Goal: Information Seeking & Learning: Find specific page/section

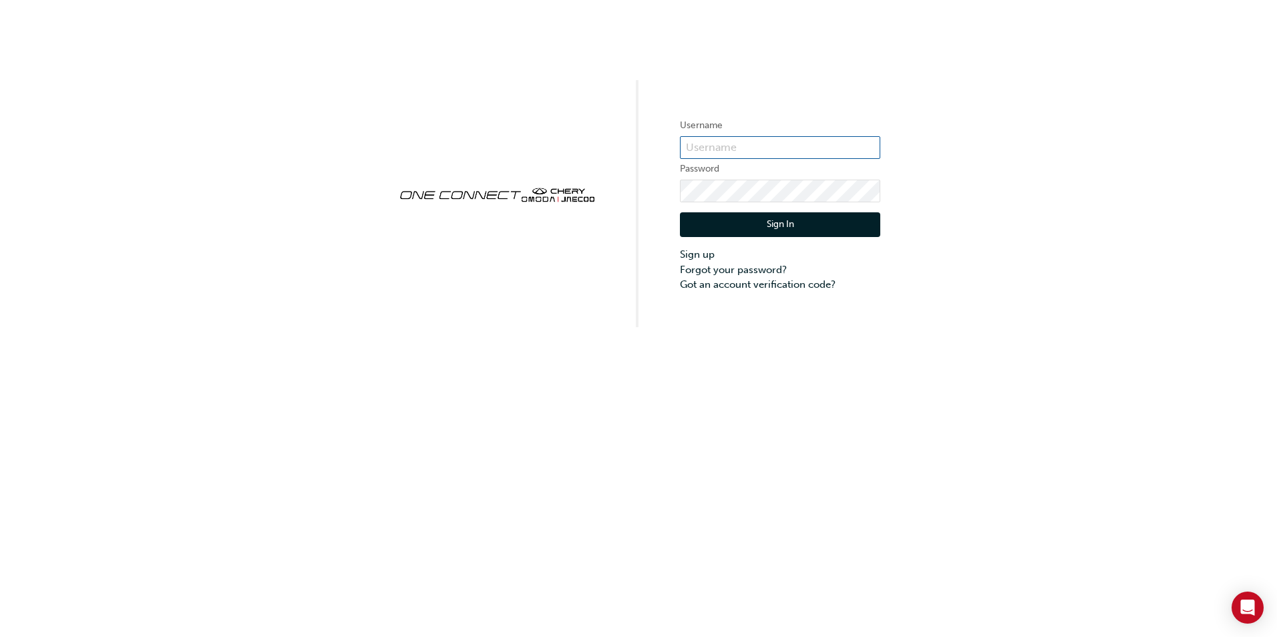
click at [700, 143] on input "text" at bounding box center [780, 147] width 200 height 23
click at [546, 147] on div "Username Password Sign In Sign up Forgot your password? Got an account verifica…" at bounding box center [638, 163] width 1277 height 327
click at [693, 151] on input "text" at bounding box center [780, 147] width 200 height 23
type input "chau1132"
click button "Sign In" at bounding box center [780, 224] width 200 height 25
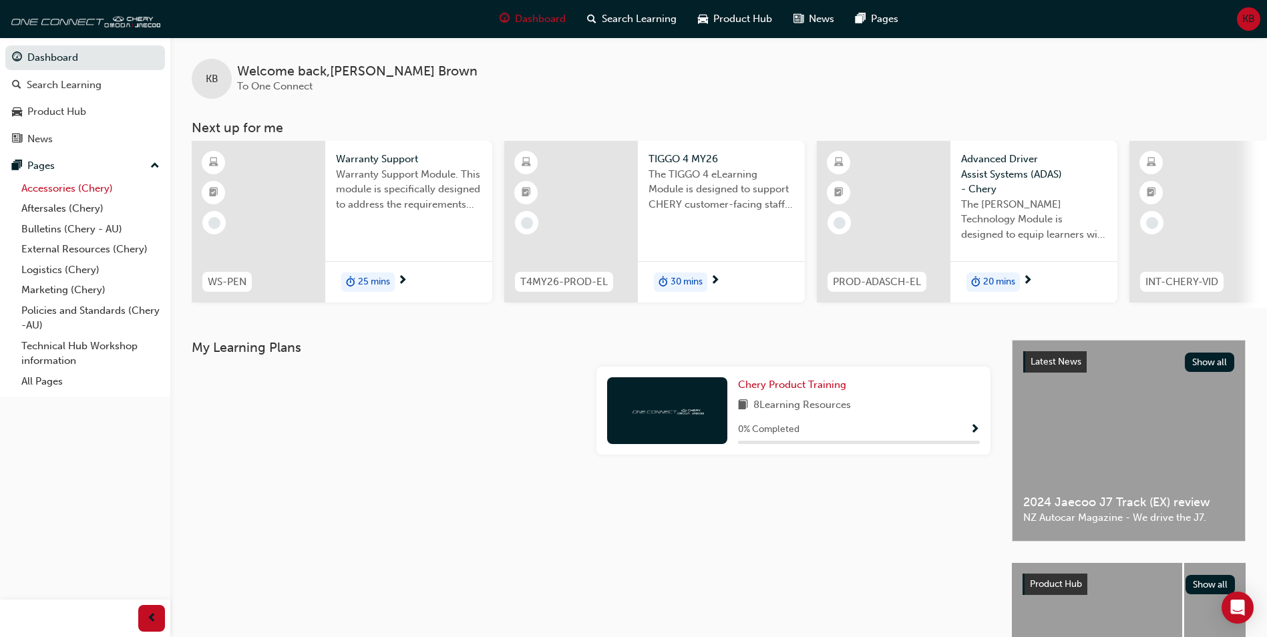
click at [36, 189] on link "Accessories (Chery)" at bounding box center [90, 188] width 149 height 21
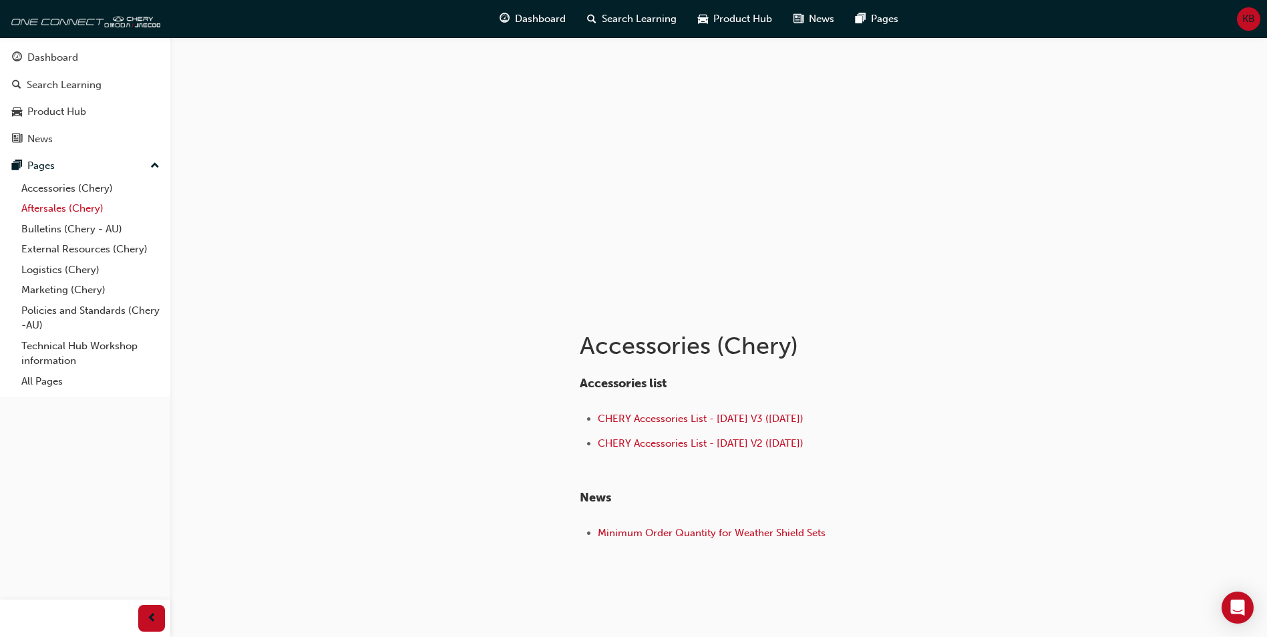
click at [41, 209] on link "Aftersales (Chery)" at bounding box center [90, 208] width 149 height 21
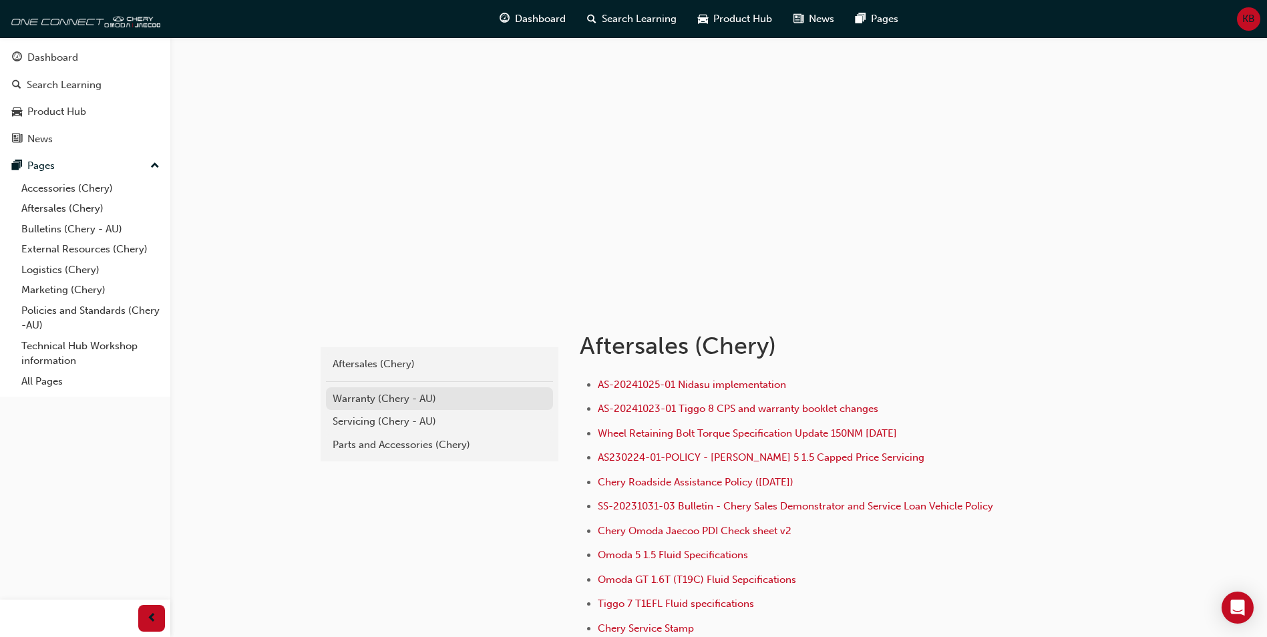
click at [402, 394] on div "Warranty (Chery - AU)" at bounding box center [440, 399] width 214 height 15
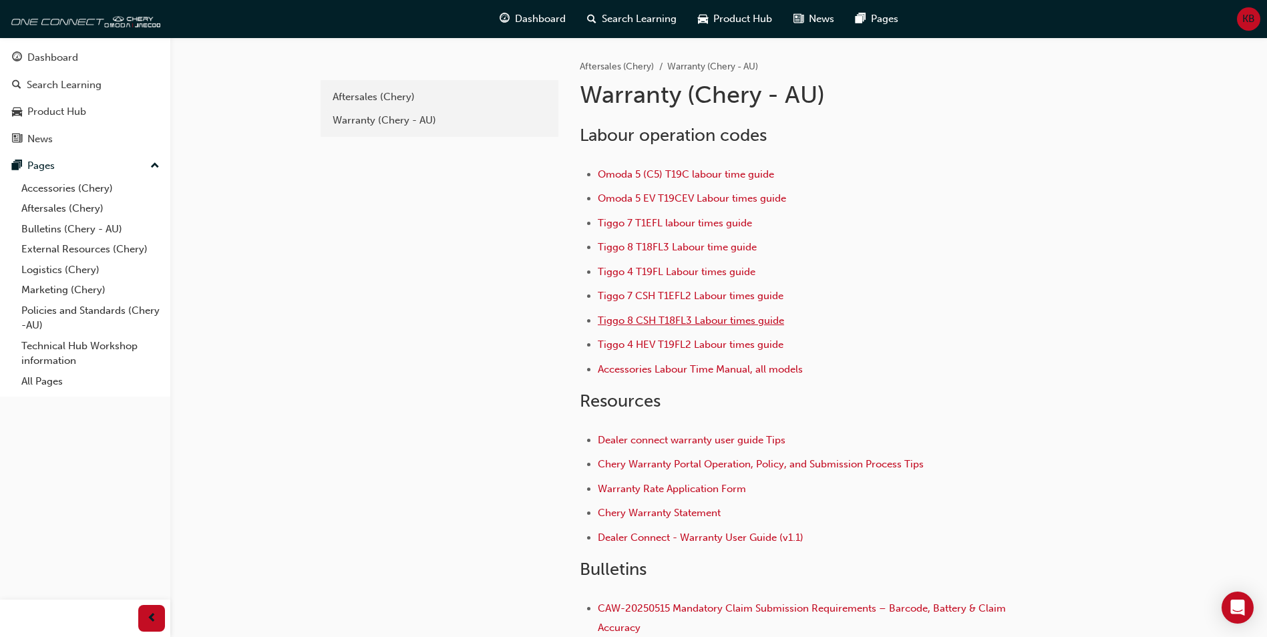
click at [642, 321] on span "Tiggo 8 CSH T18FL3 Labour times guide" at bounding box center [691, 321] width 186 height 12
click at [637, 249] on span "Tiggo 8 T18FL3 Labour time guide" at bounding box center [677, 247] width 159 height 12
click at [613, 225] on span "Tiggo 7 T1EFL labour times guide" at bounding box center [675, 223] width 154 height 12
